Goal: Find specific page/section

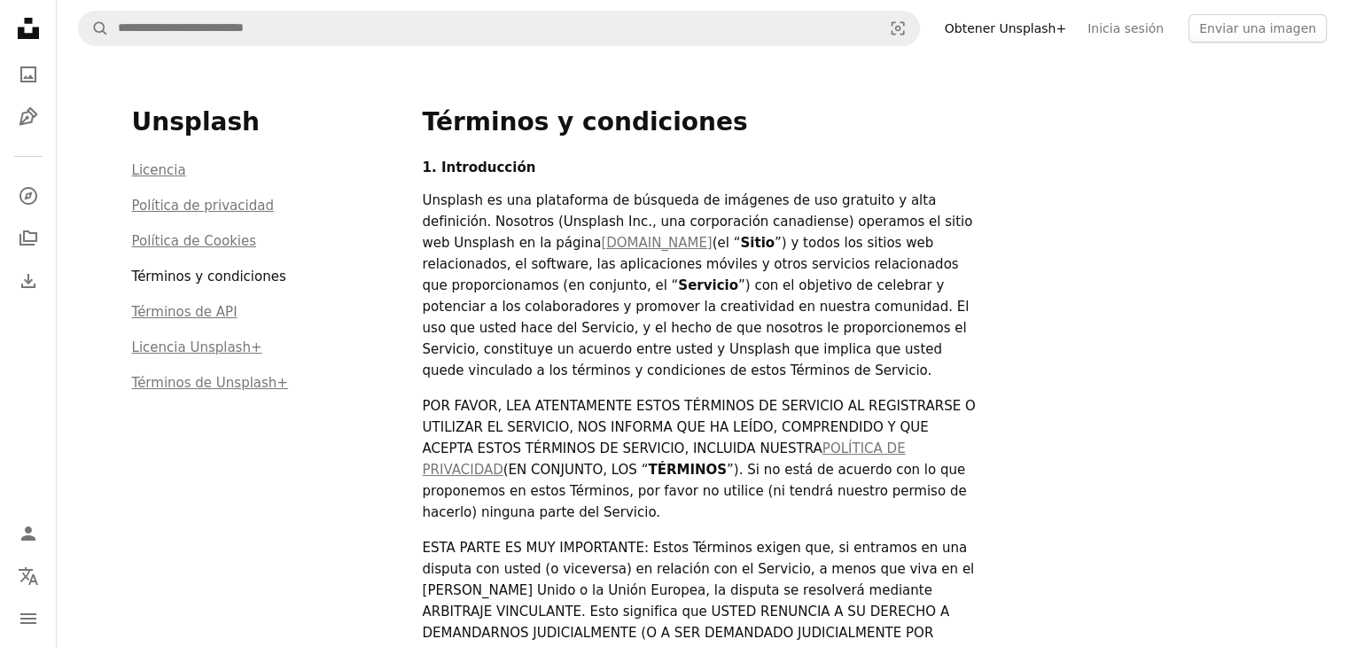
click at [19, 21] on icon "Unsplash logo Página de inicio de Unsplash" at bounding box center [28, 28] width 35 height 35
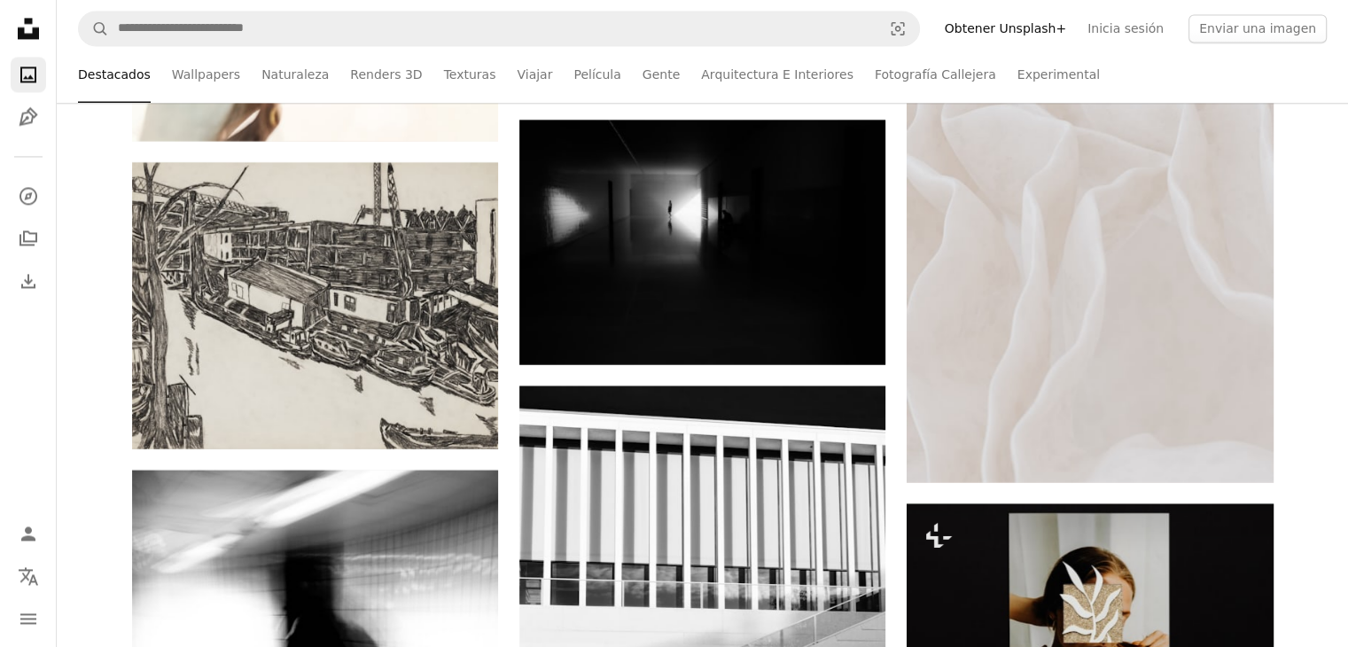
scroll to position [9618, 0]
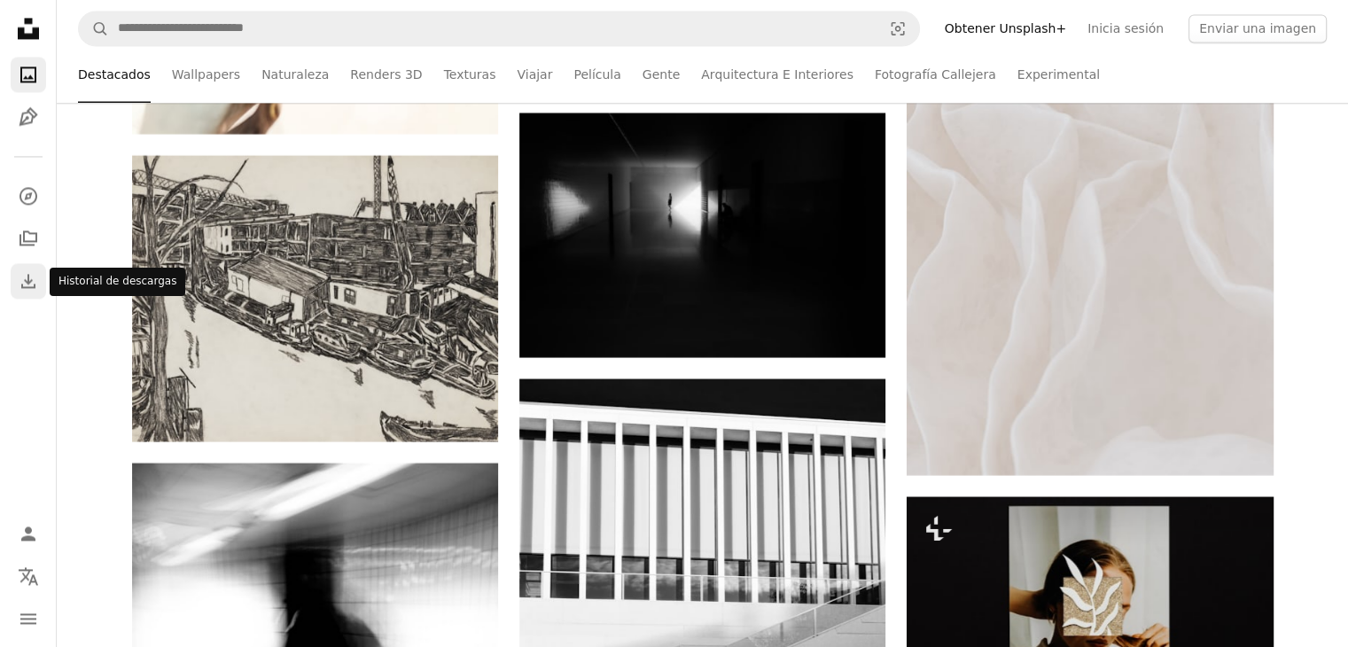
click at [21, 276] on icon "Download" at bounding box center [28, 280] width 21 height 21
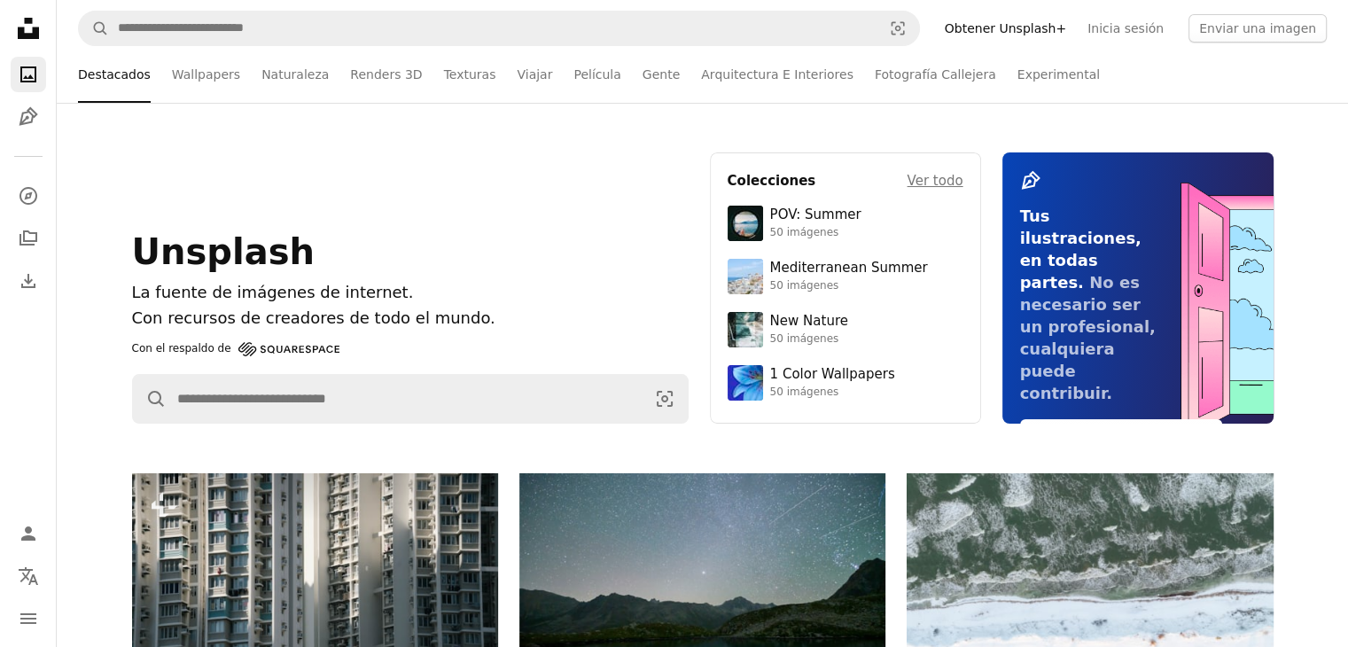
scroll to position [9618, 0]
